Goal: Navigation & Orientation: Find specific page/section

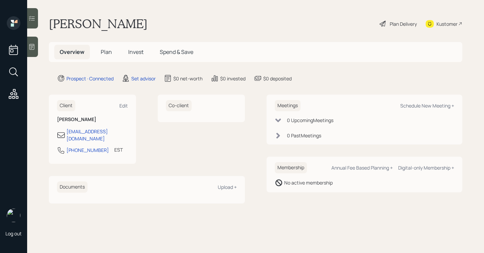
click at [32, 44] on icon at bounding box center [32, 47] width 5 height 6
